Goal: Task Accomplishment & Management: Manage account settings

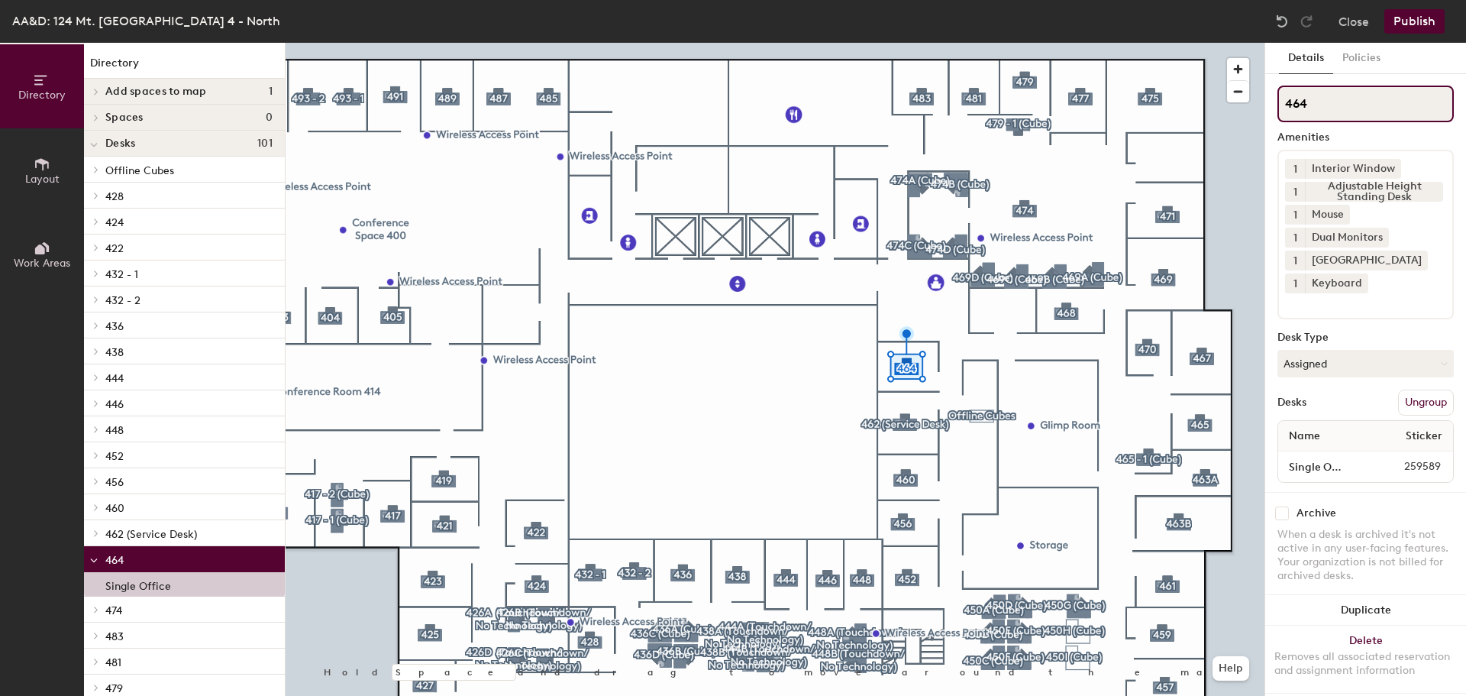
click at [1343, 111] on input "464" at bounding box center [1365, 104] width 176 height 37
type input "464 (Reception)"
click at [1419, 20] on button "Publish" at bounding box center [1414, 21] width 60 height 24
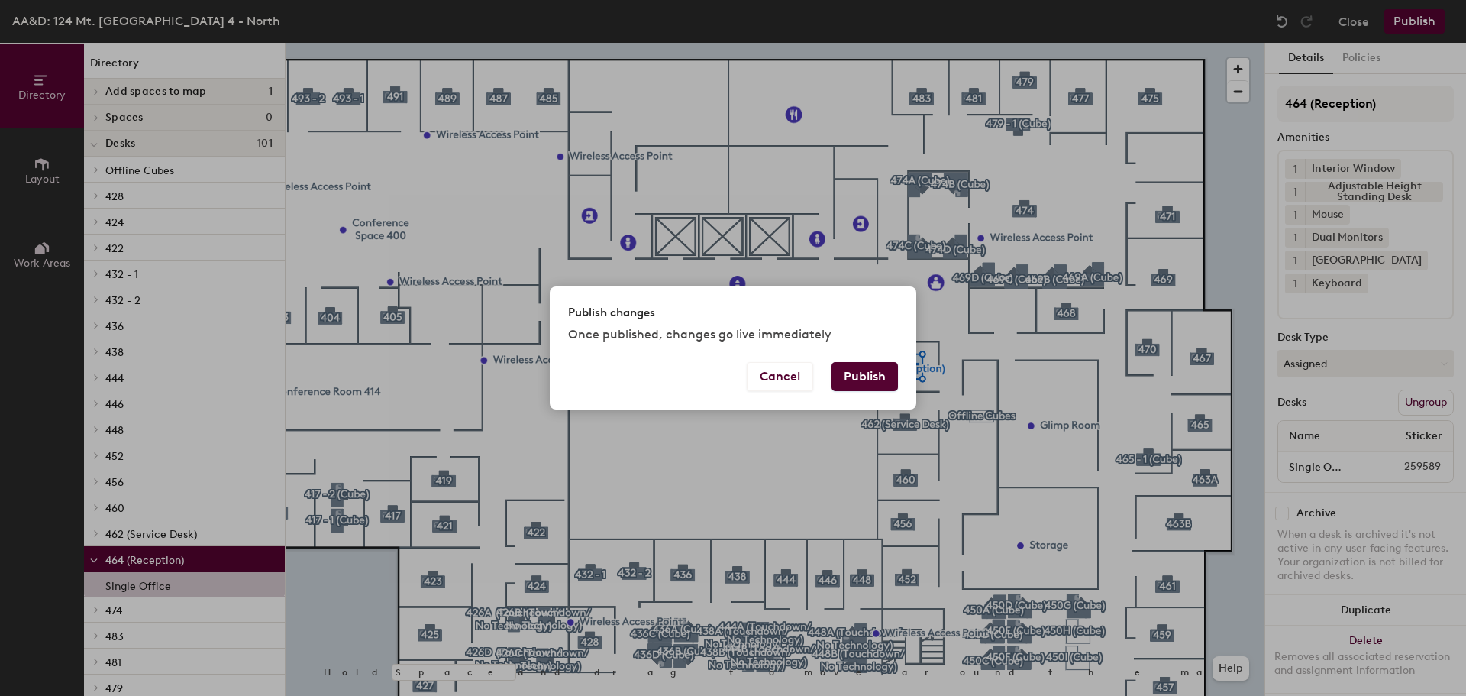
click at [881, 373] on button "Publish" at bounding box center [864, 376] width 66 height 29
